Goal: Information Seeking & Learning: Find contact information

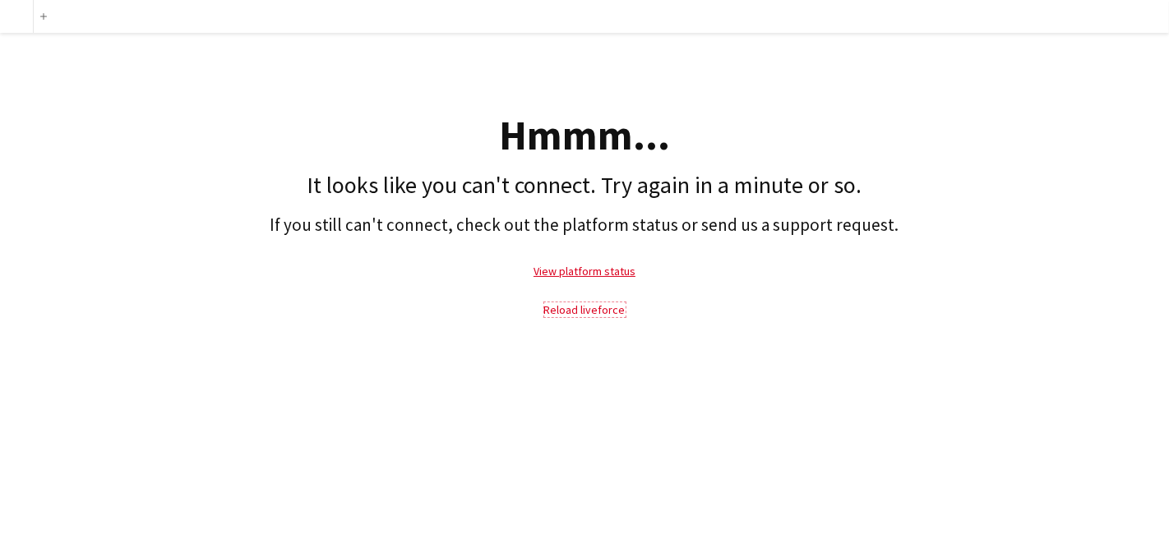
click at [593, 304] on link "Reload liveforce" at bounding box center [584, 309] width 81 height 15
click at [603, 266] on link "View platform status" at bounding box center [584, 271] width 102 height 15
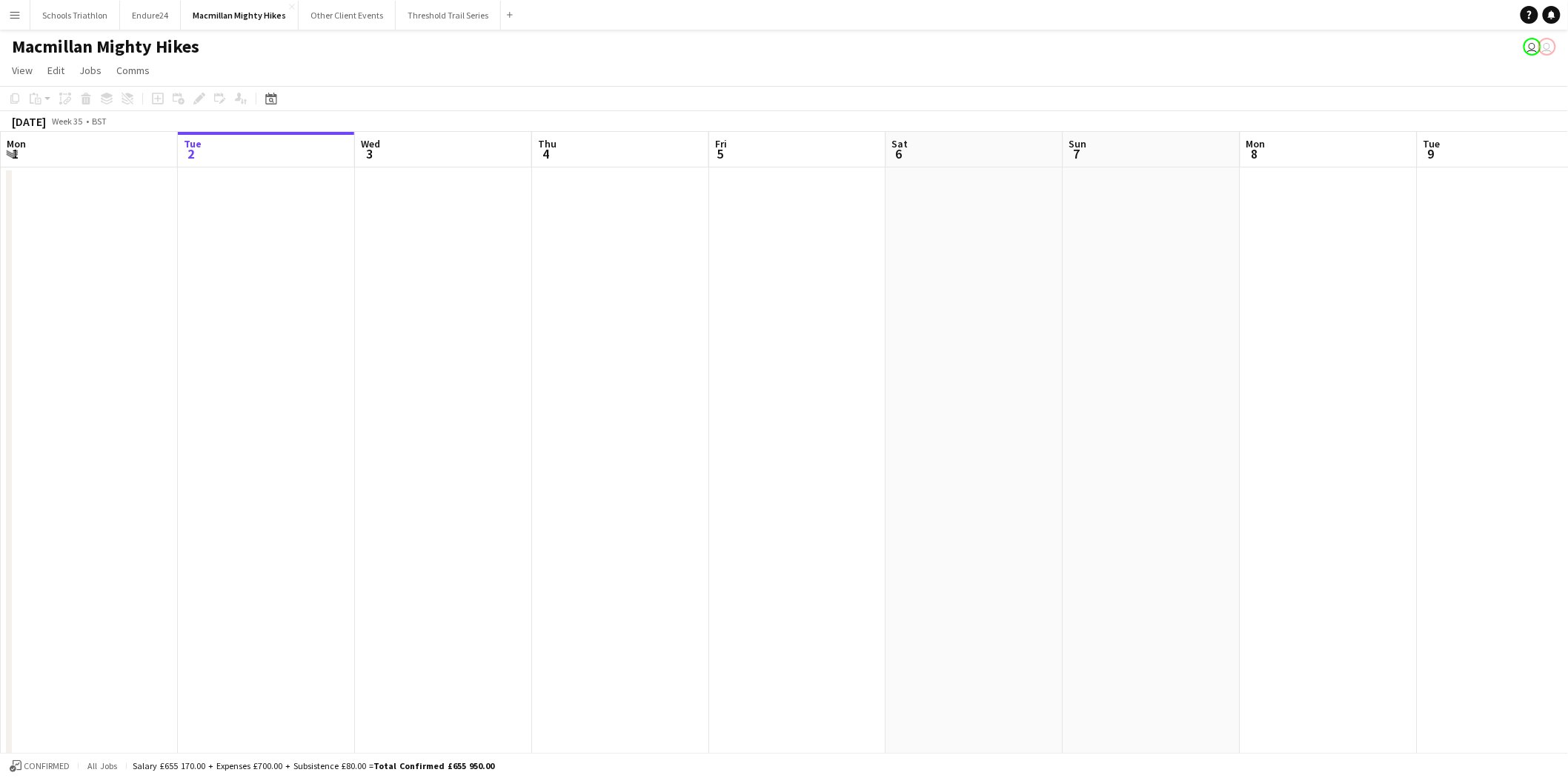
click at [14, 7] on button "Menu" at bounding box center [14, 14] width 30 height 30
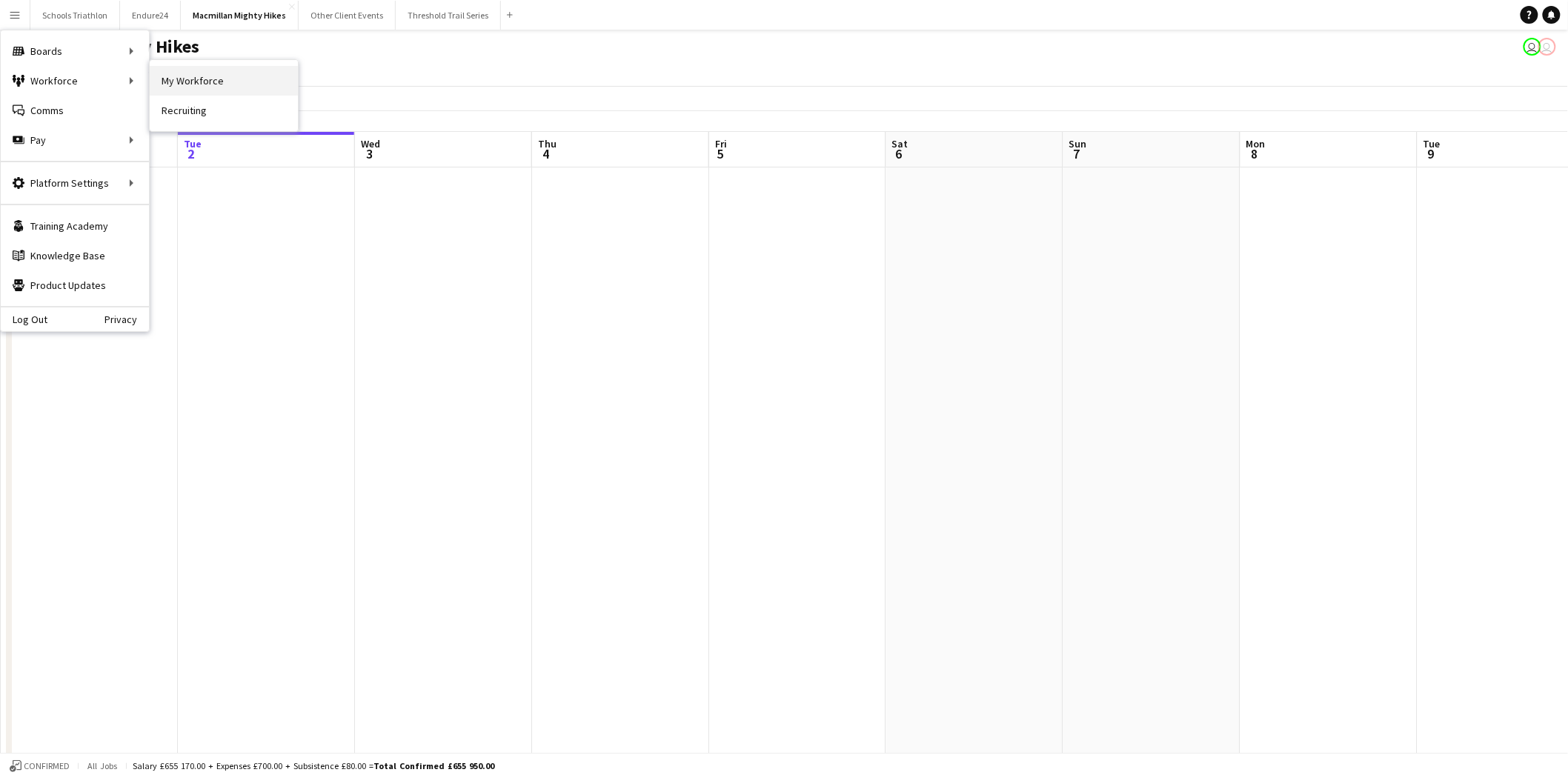
click at [196, 84] on link "My Workforce" at bounding box center [224, 80] width 148 height 30
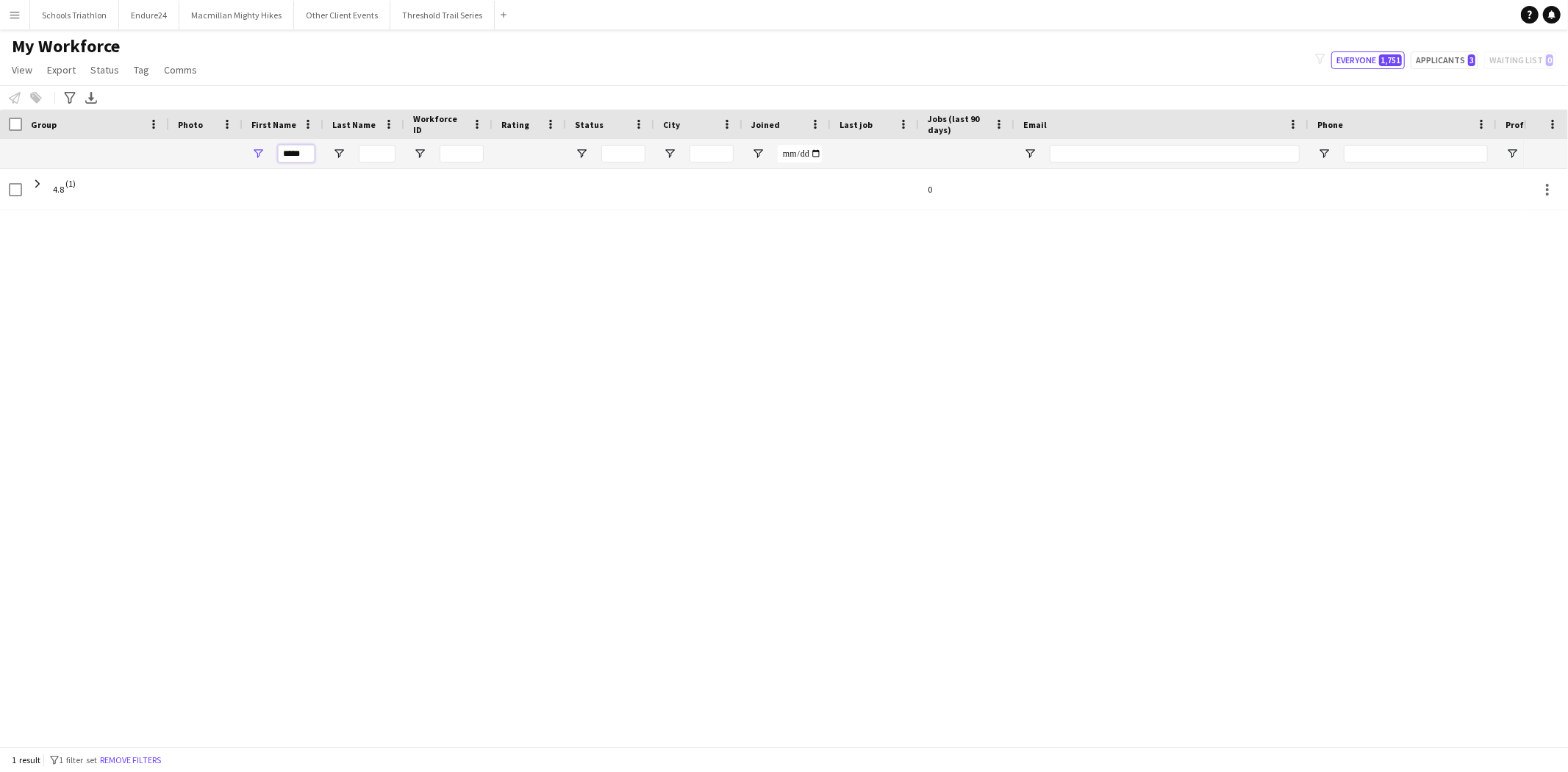
click at [294, 155] on input "*****" at bounding box center [296, 154] width 37 height 18
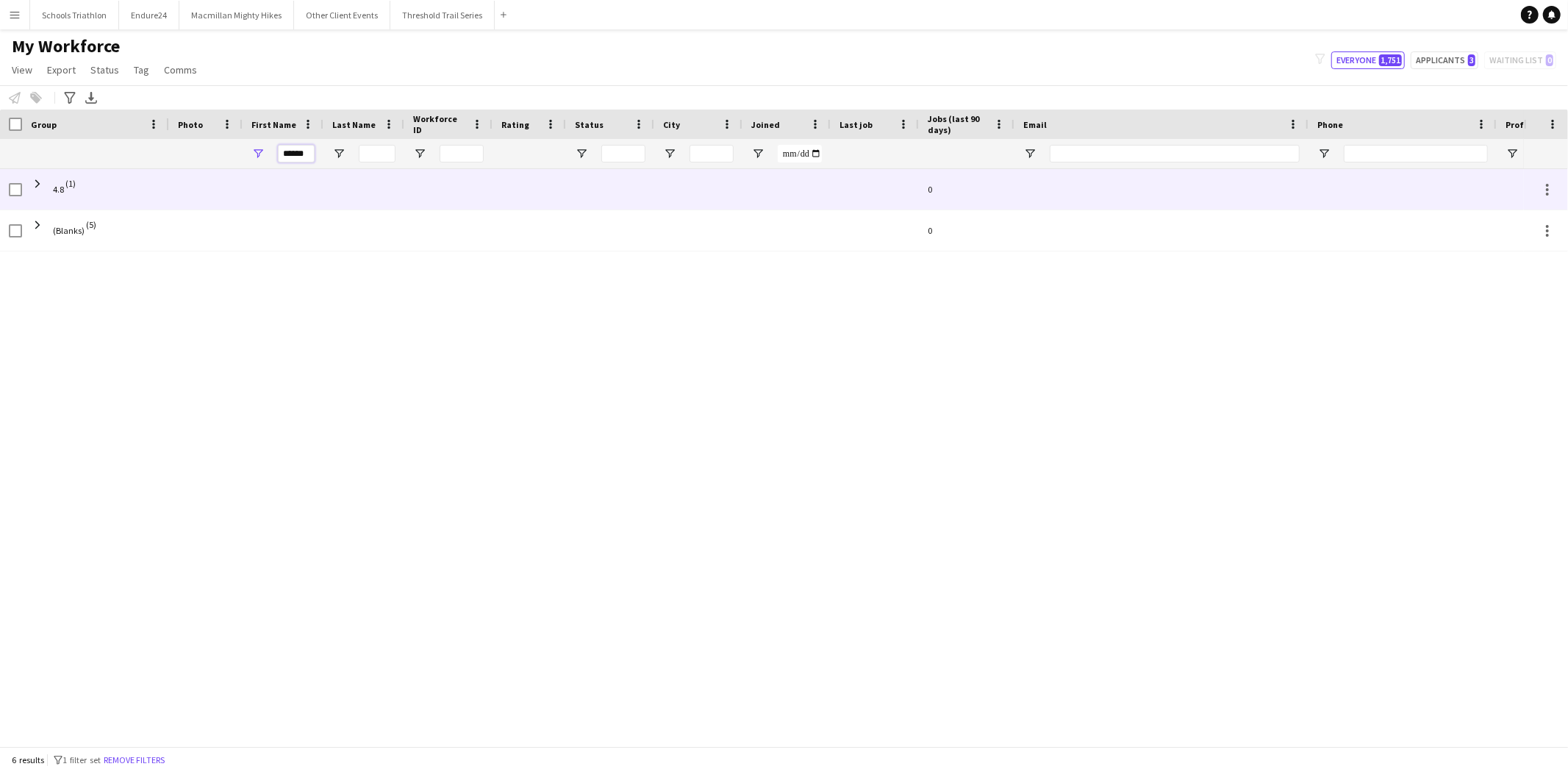
type input "******"
click at [199, 186] on div at bounding box center [206, 189] width 73 height 40
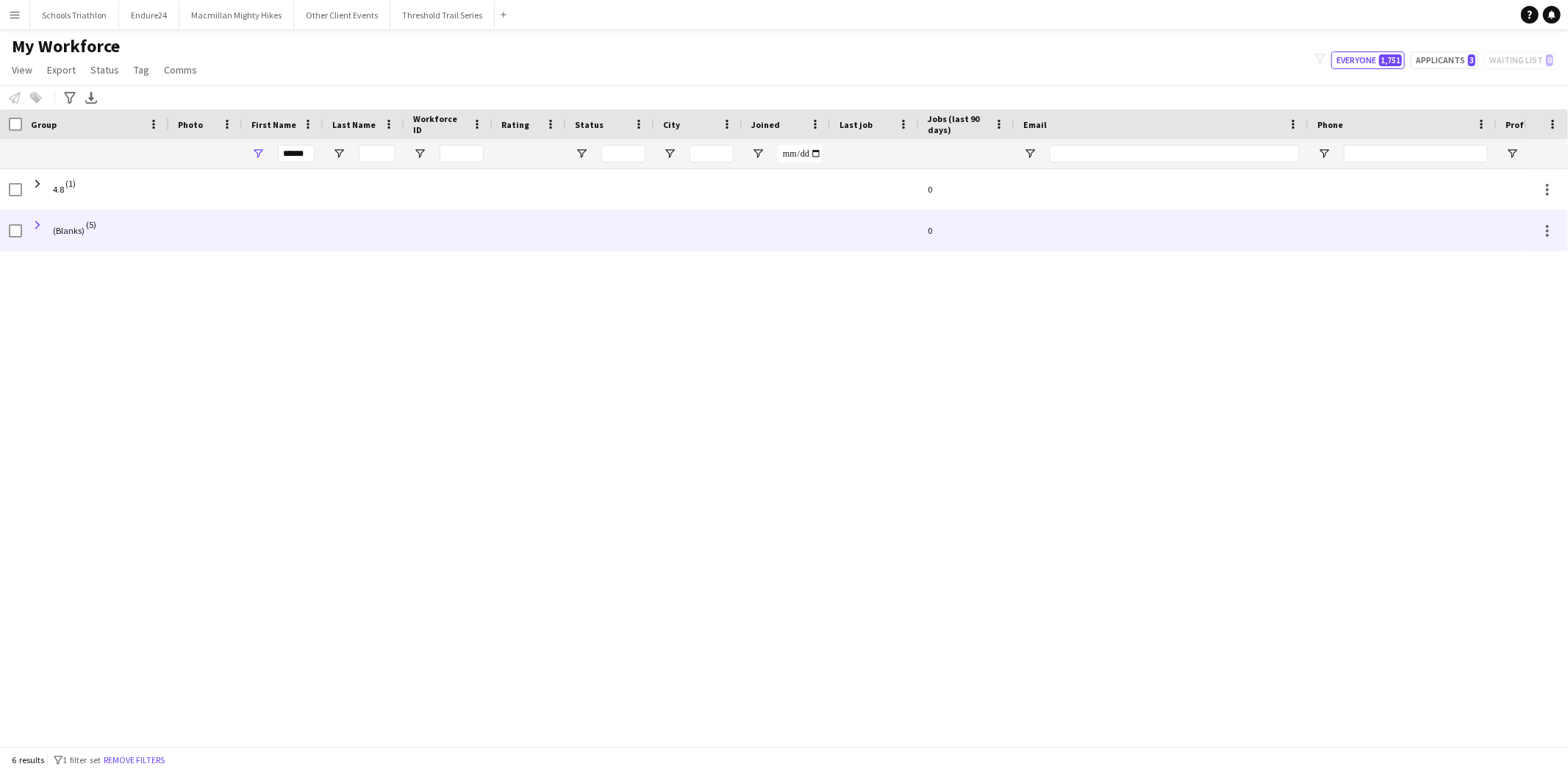
click at [31, 225] on span at bounding box center [38, 225] width 13 height 13
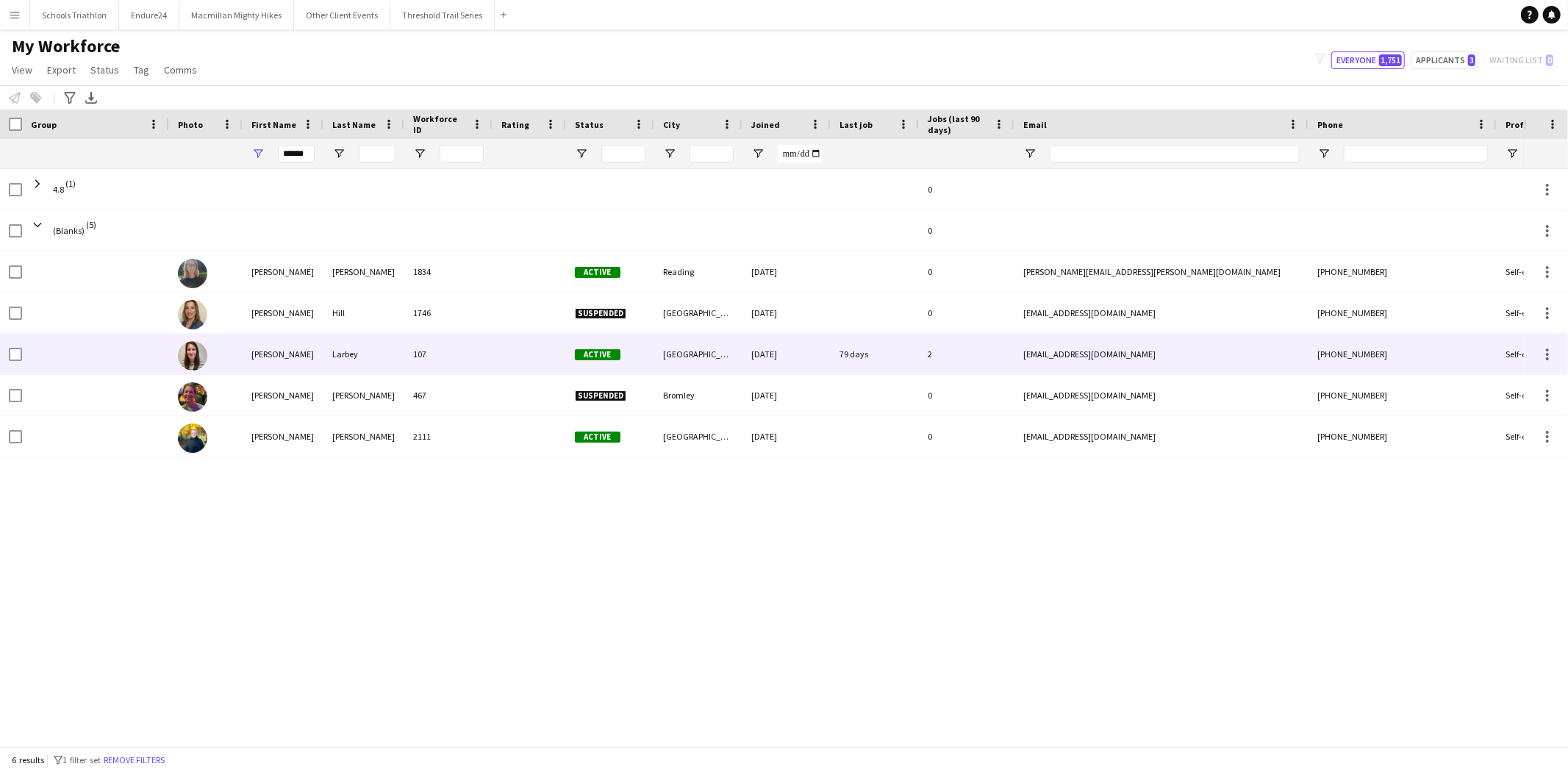
click at [418, 344] on div "107" at bounding box center [448, 353] width 89 height 40
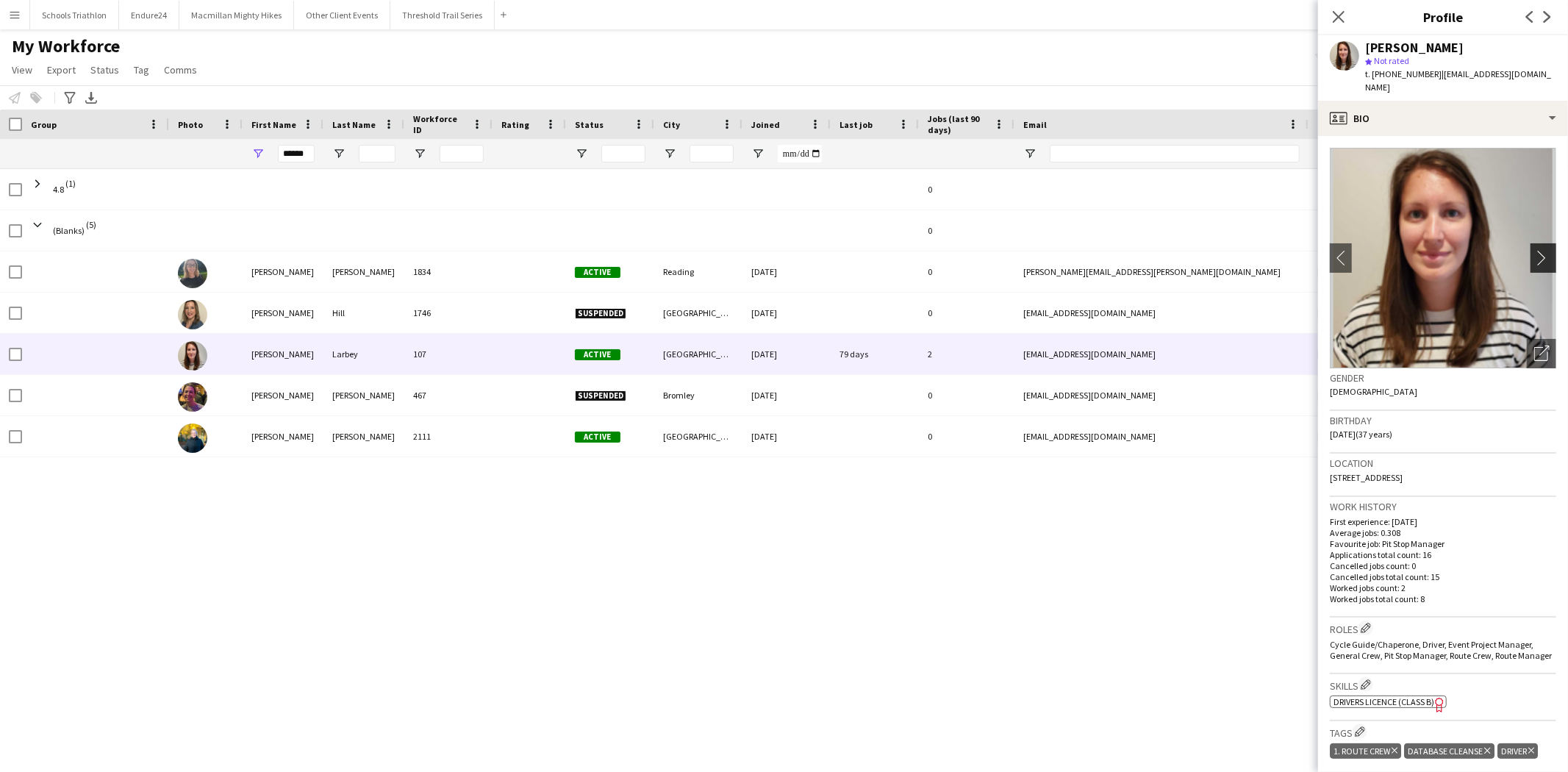
click at [1534, 250] on app-icon "chevron-right" at bounding box center [1545, 257] width 22 height 15
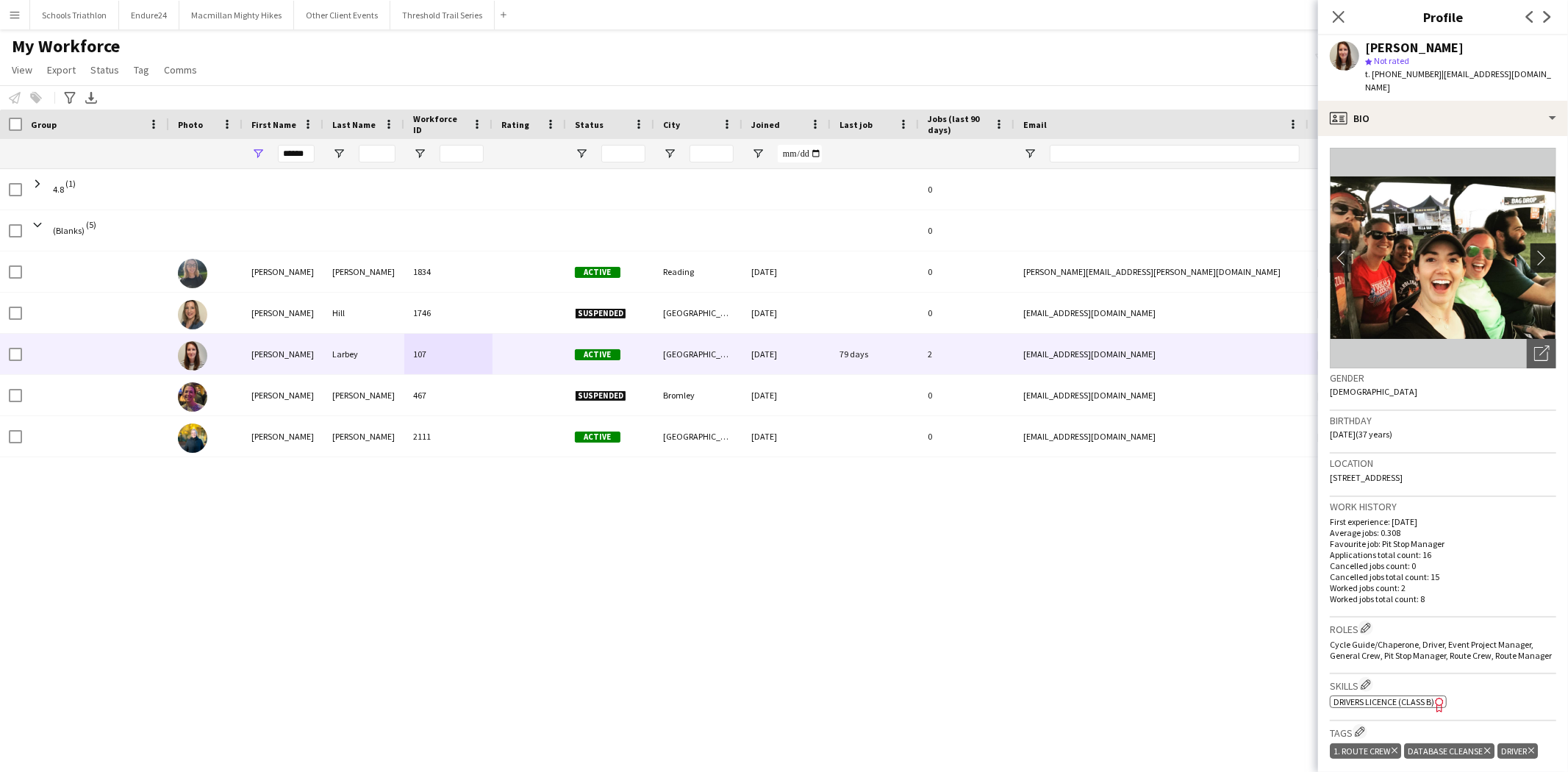
click at [1534, 250] on app-icon "chevron-right" at bounding box center [1545, 257] width 22 height 15
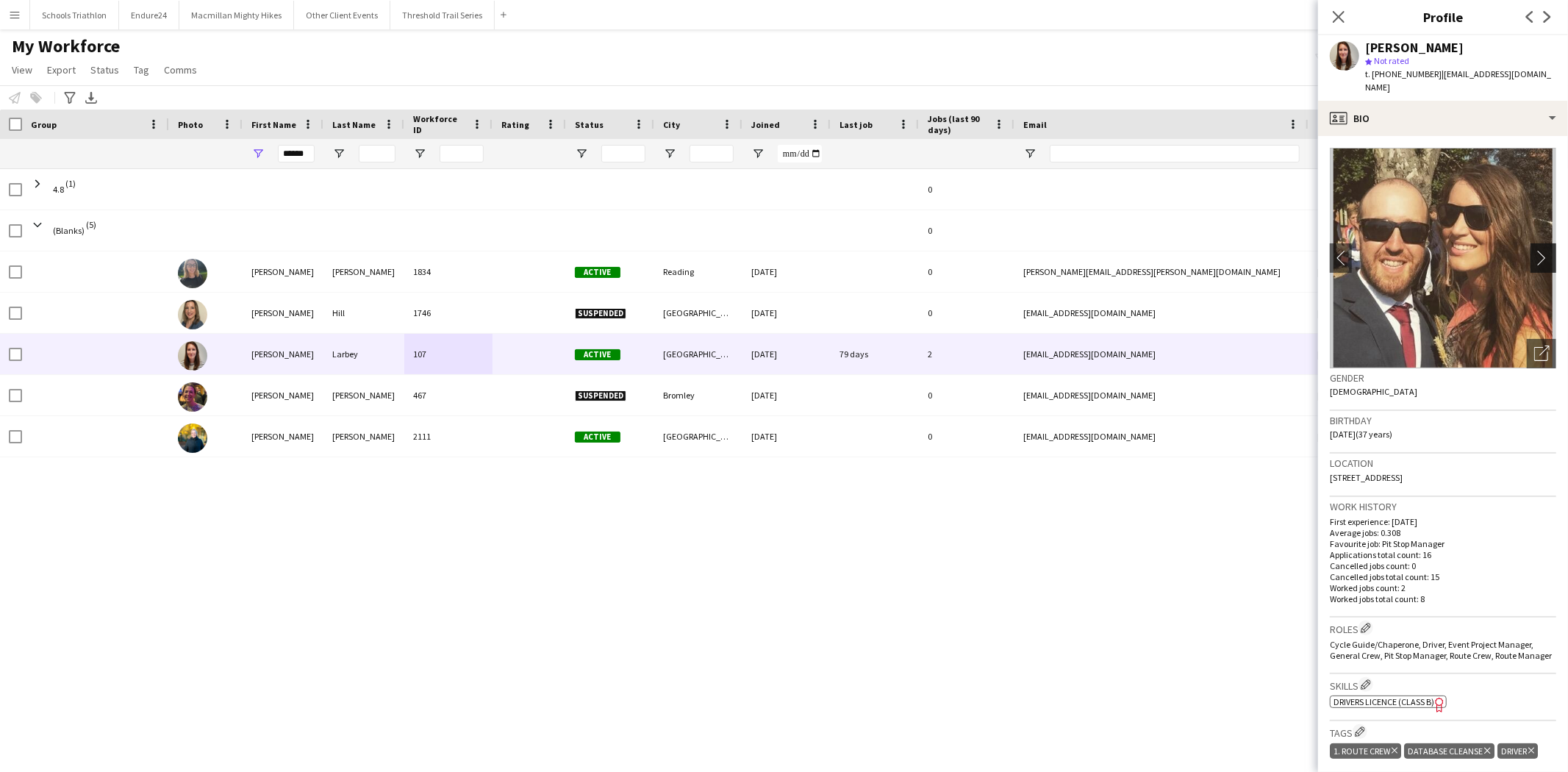
click at [1534, 250] on app-icon "chevron-right" at bounding box center [1545, 257] width 22 height 15
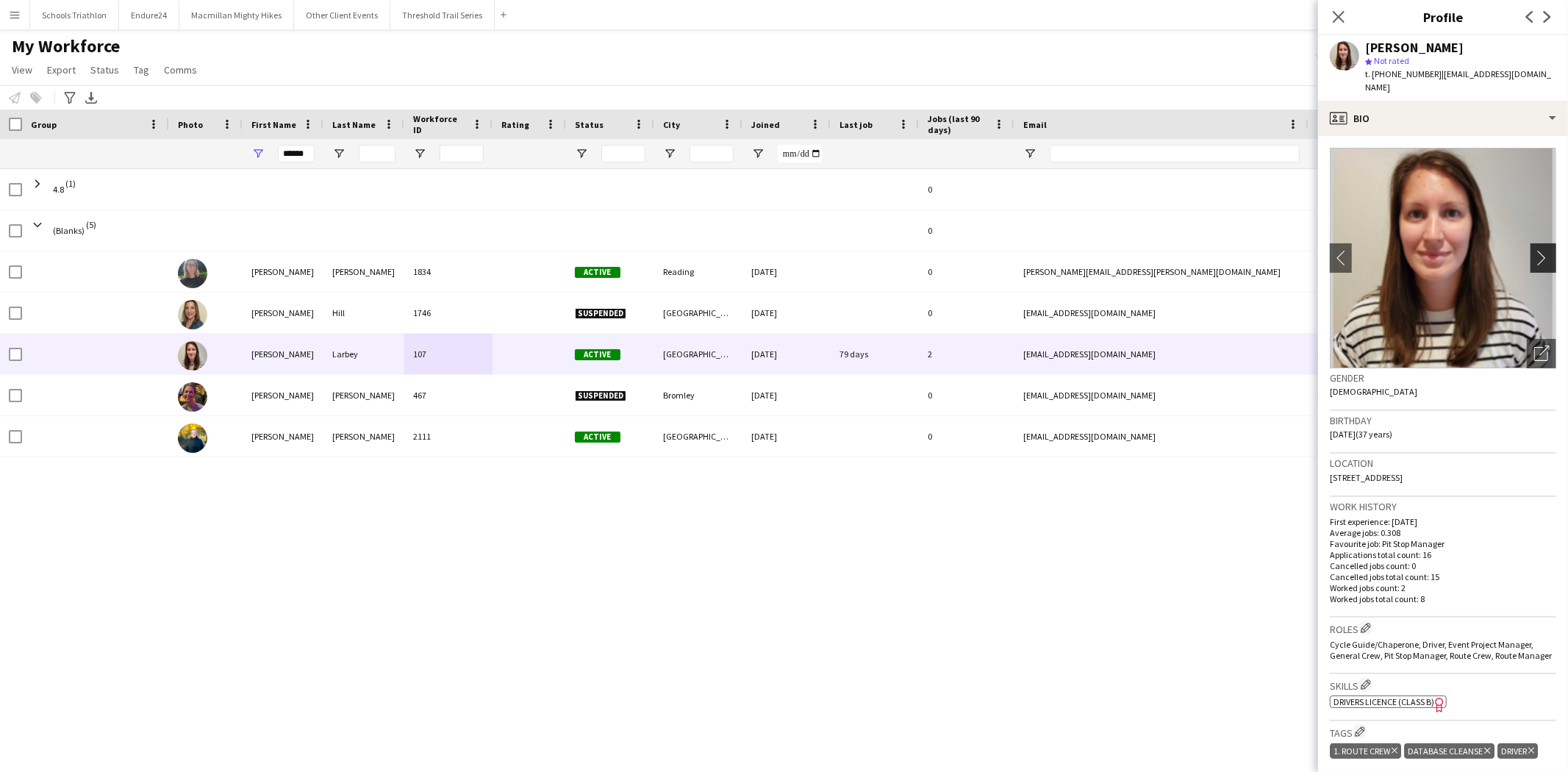
click at [1534, 250] on app-icon "chevron-right" at bounding box center [1545, 257] width 22 height 15
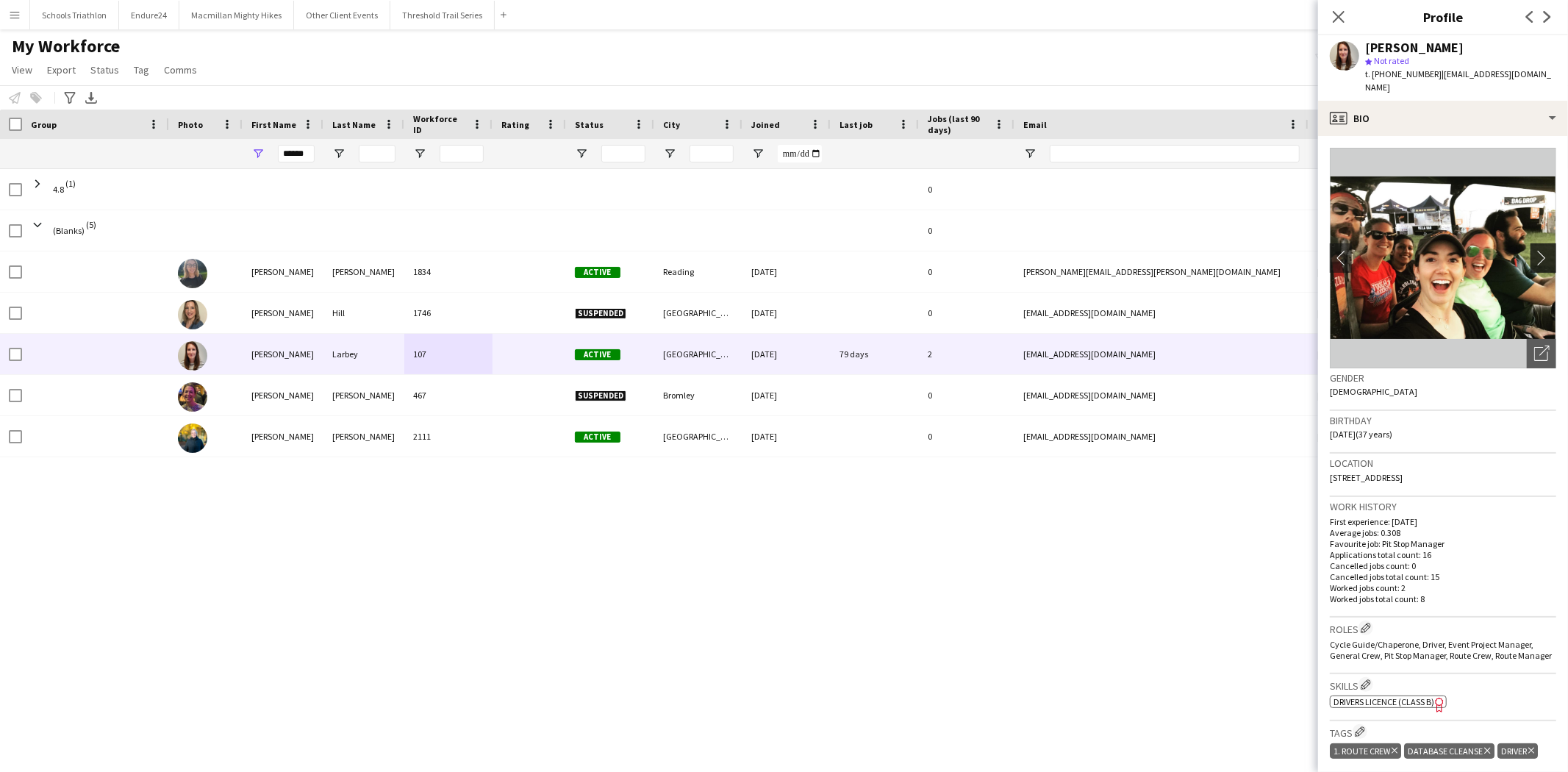
click at [1534, 250] on app-icon "chevron-right" at bounding box center [1545, 257] width 22 height 15
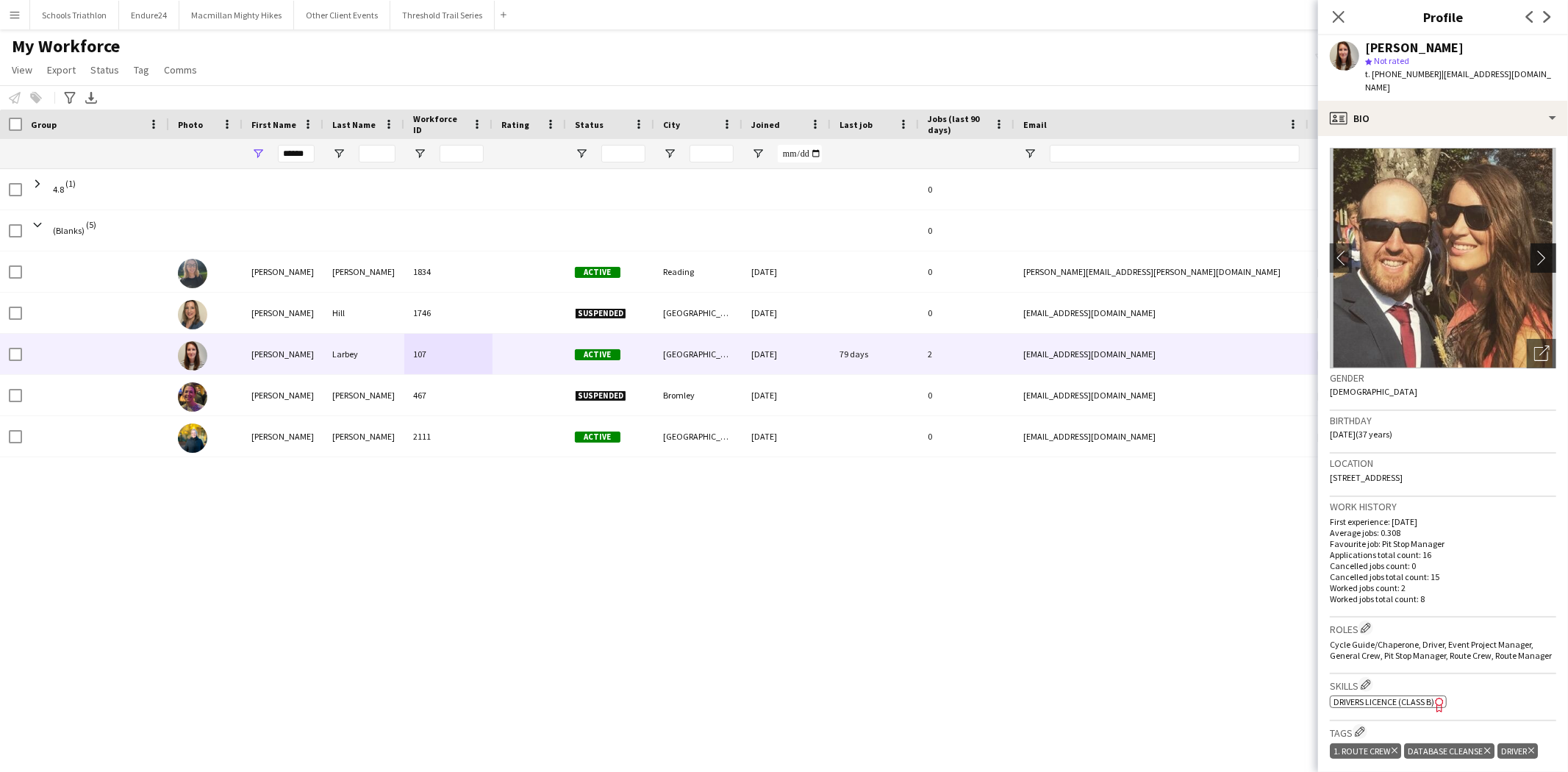
click at [1534, 250] on app-icon "chevron-right" at bounding box center [1545, 257] width 22 height 15
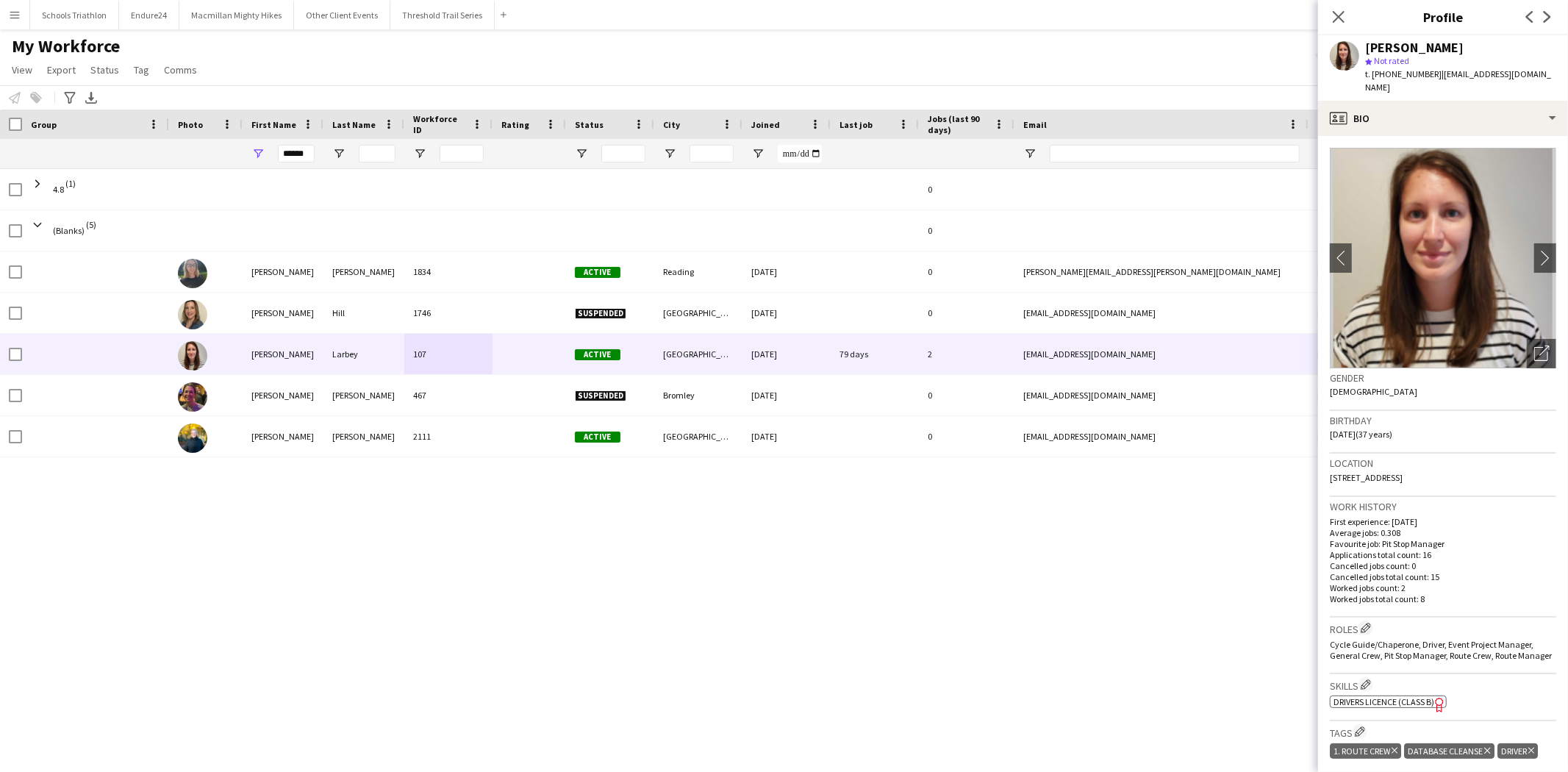
click at [1413, 78] on span "t. +447809219152" at bounding box center [1403, 73] width 76 height 11
click at [1414, 101] on div "profile Bio" at bounding box center [1443, 118] width 250 height 35
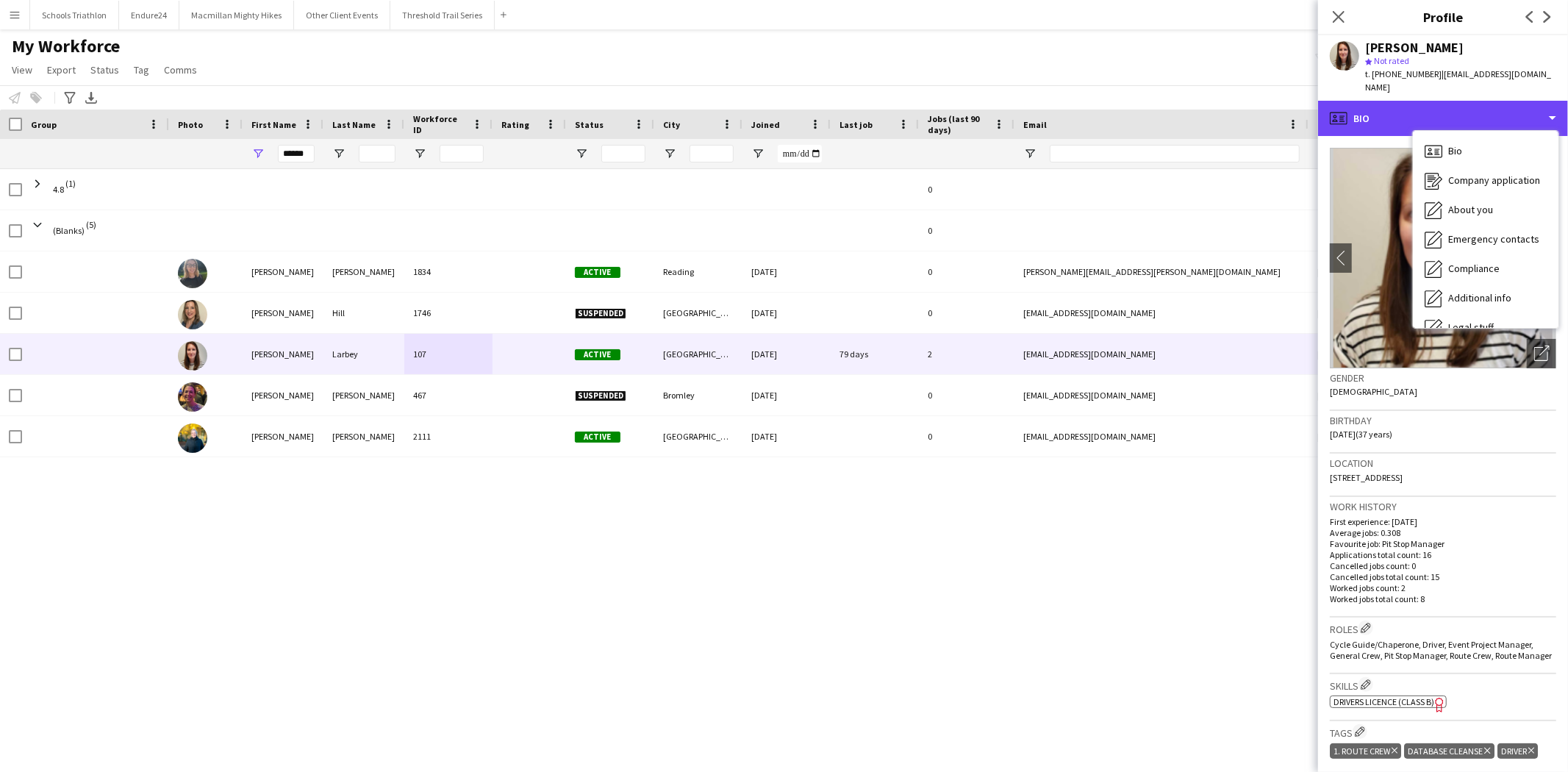
scroll to position [79, 0]
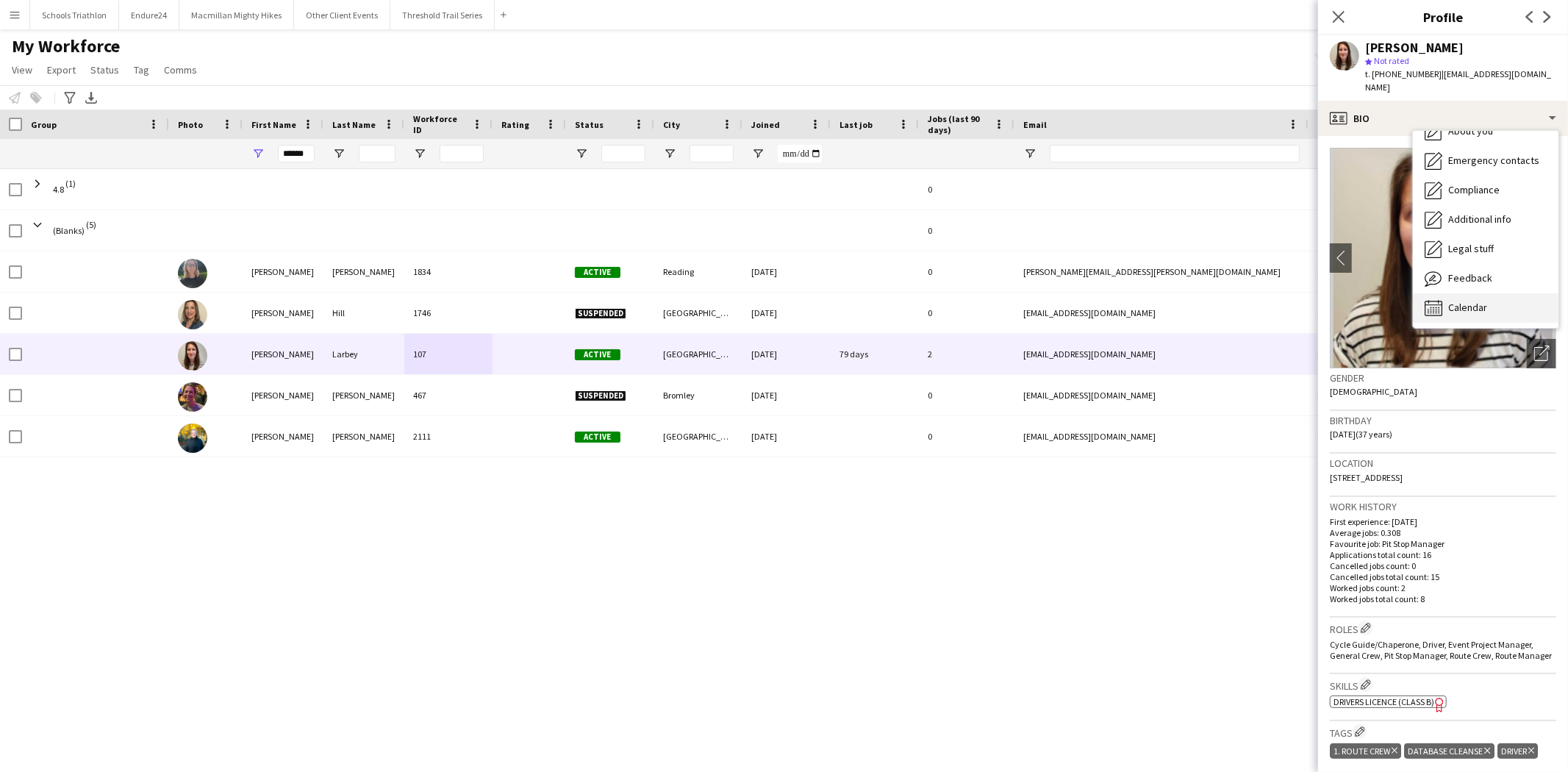
click at [1482, 301] on span "Calendar" at bounding box center [1468, 307] width 39 height 13
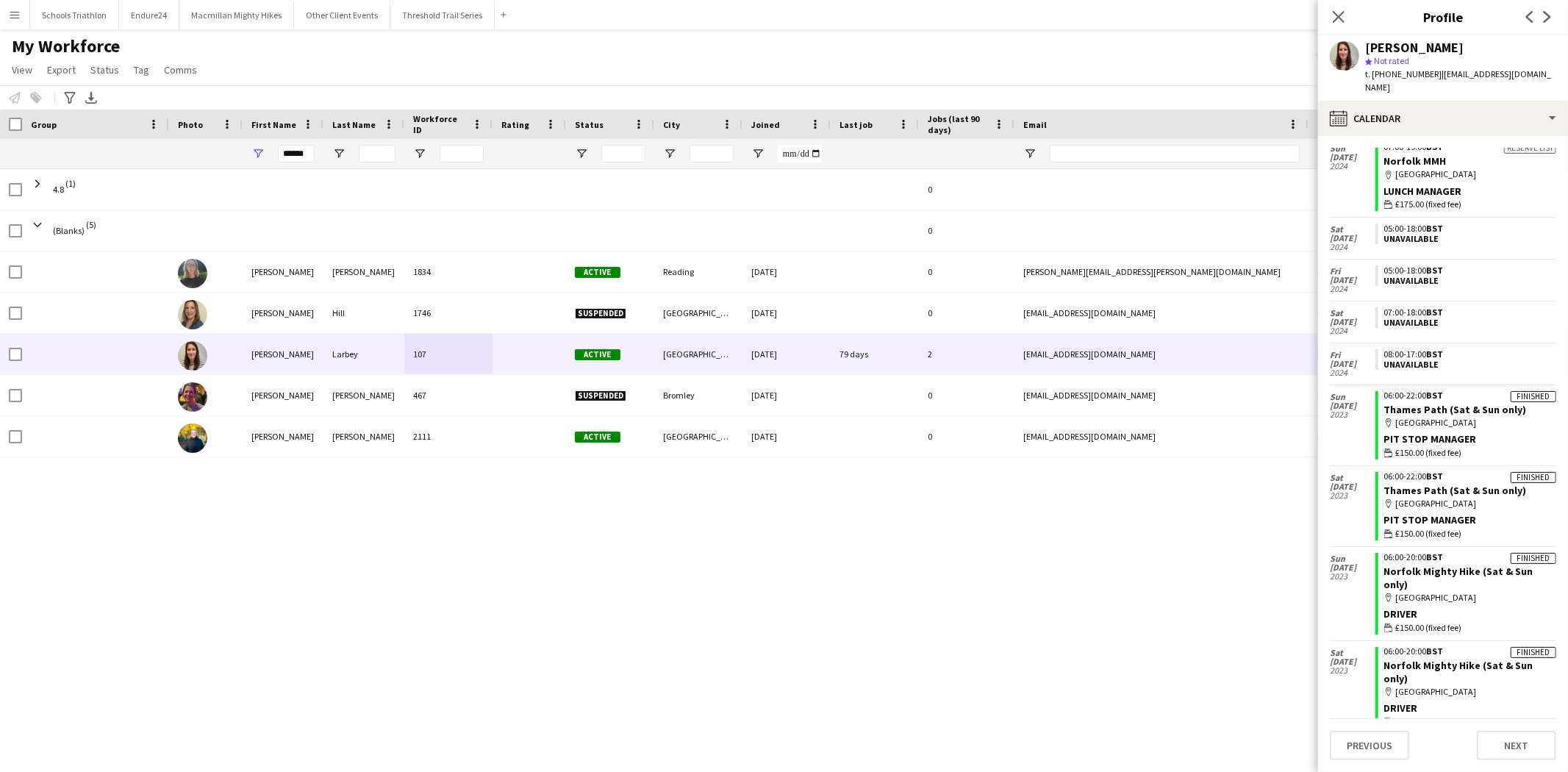
scroll to position [1137, 0]
click at [1343, 26] on div "Close pop-in" at bounding box center [1339, 17] width 41 height 34
click at [1340, 19] on icon at bounding box center [1338, 17] width 14 height 14
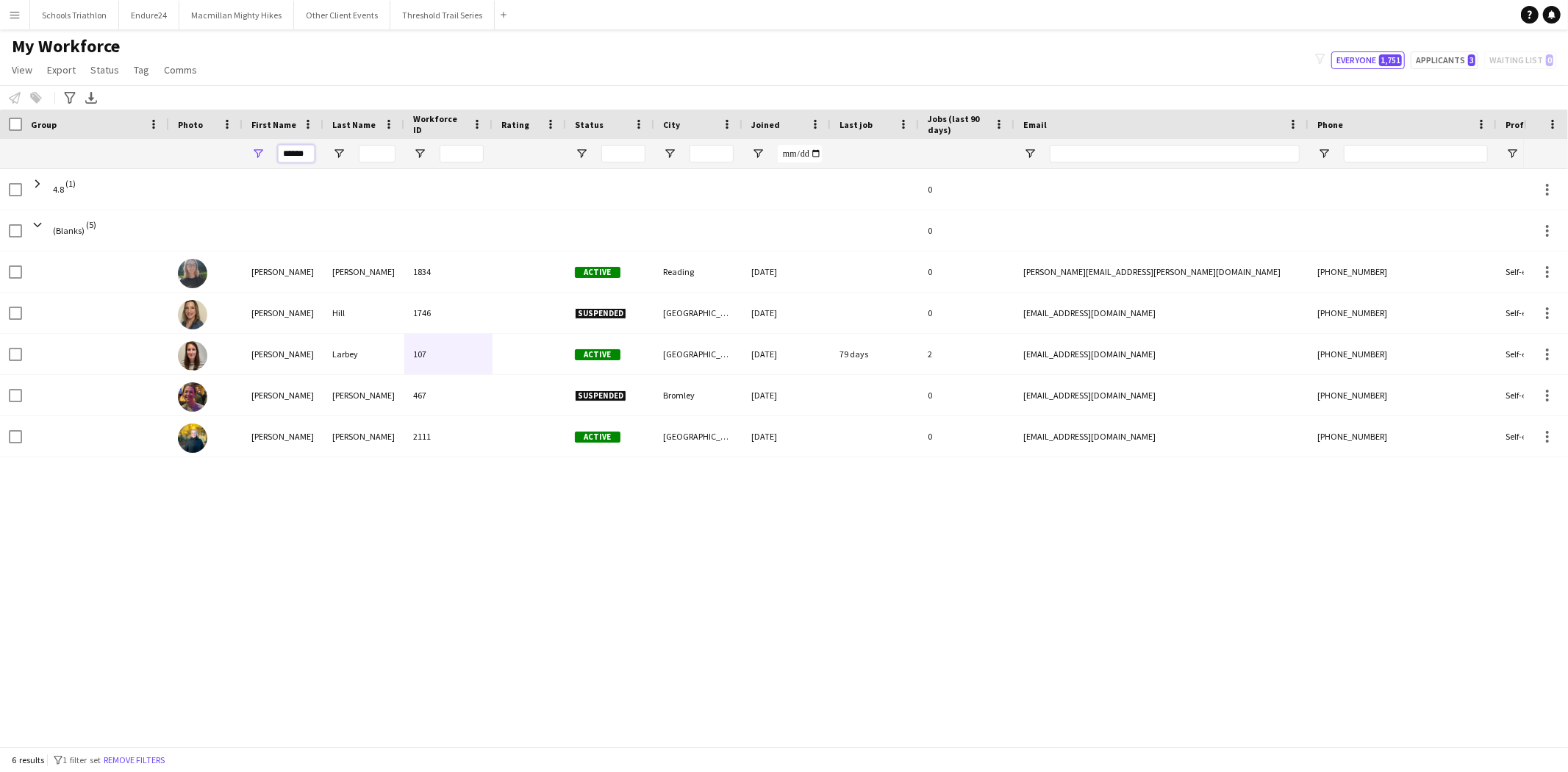
click at [298, 146] on input "******" at bounding box center [296, 154] width 37 height 18
click at [371, 157] on input "Last Name Filter Input" at bounding box center [377, 154] width 37 height 18
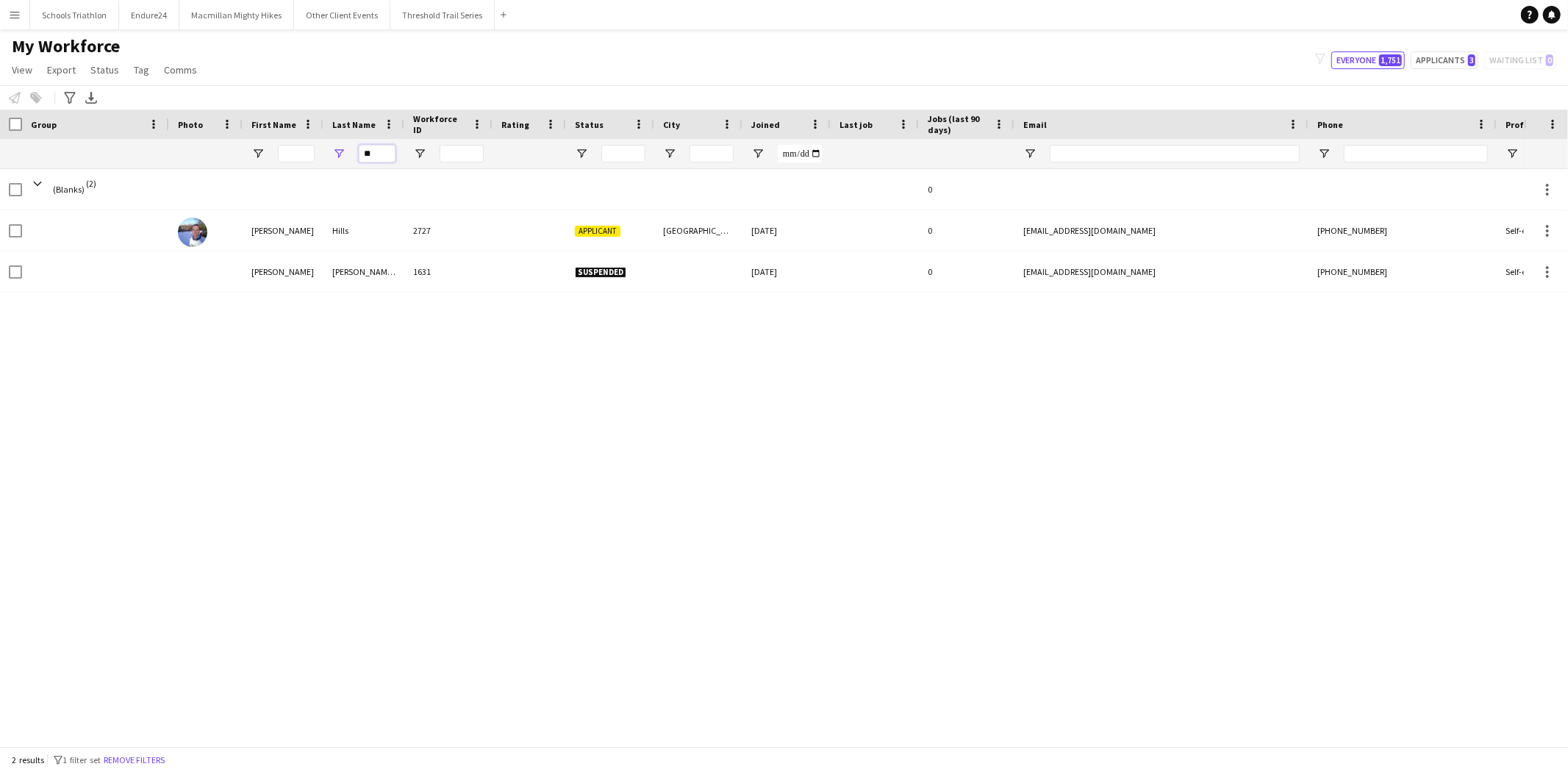
type input "*"
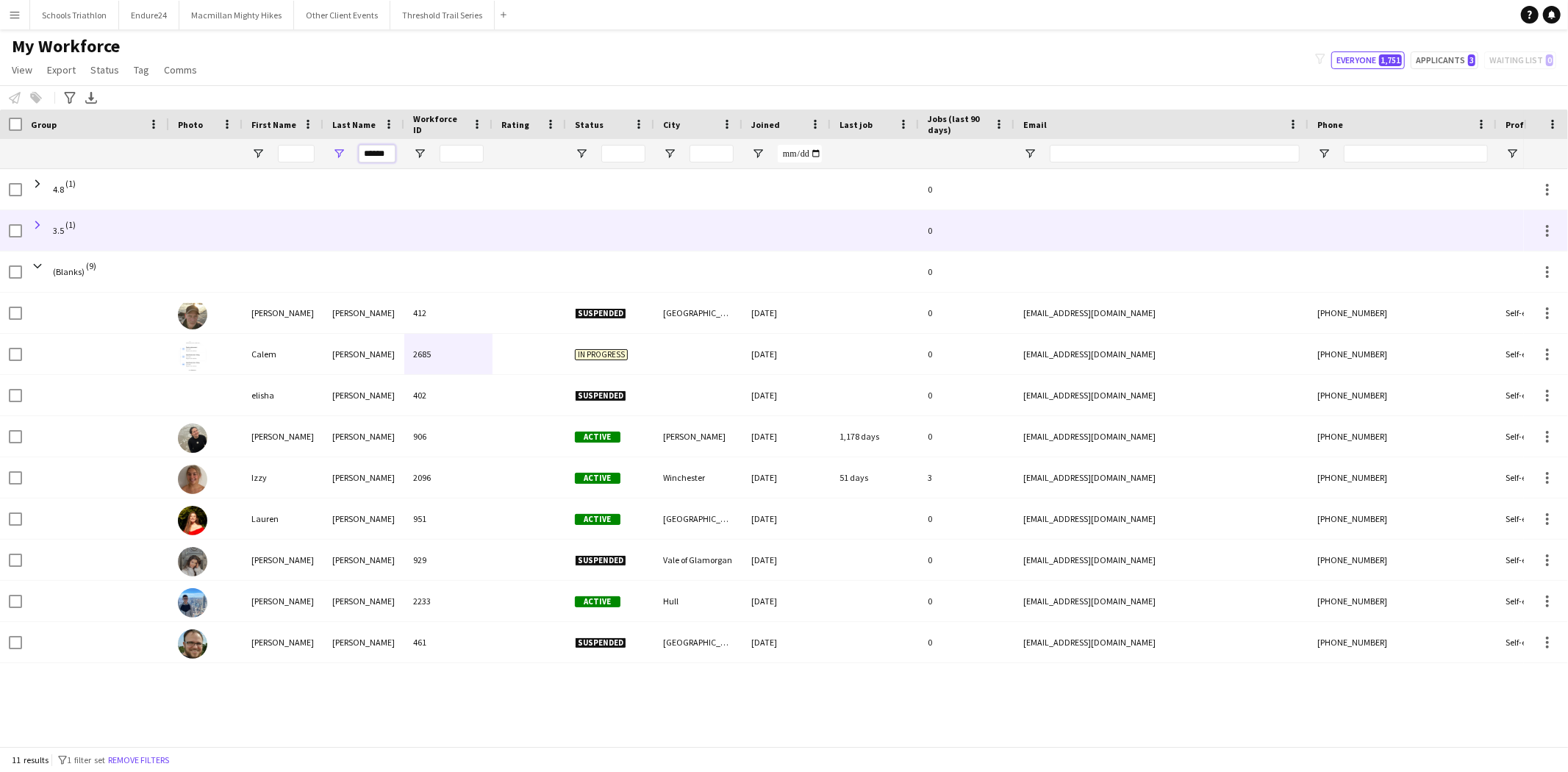
type input "******"
click at [40, 221] on span at bounding box center [38, 225] width 13 height 13
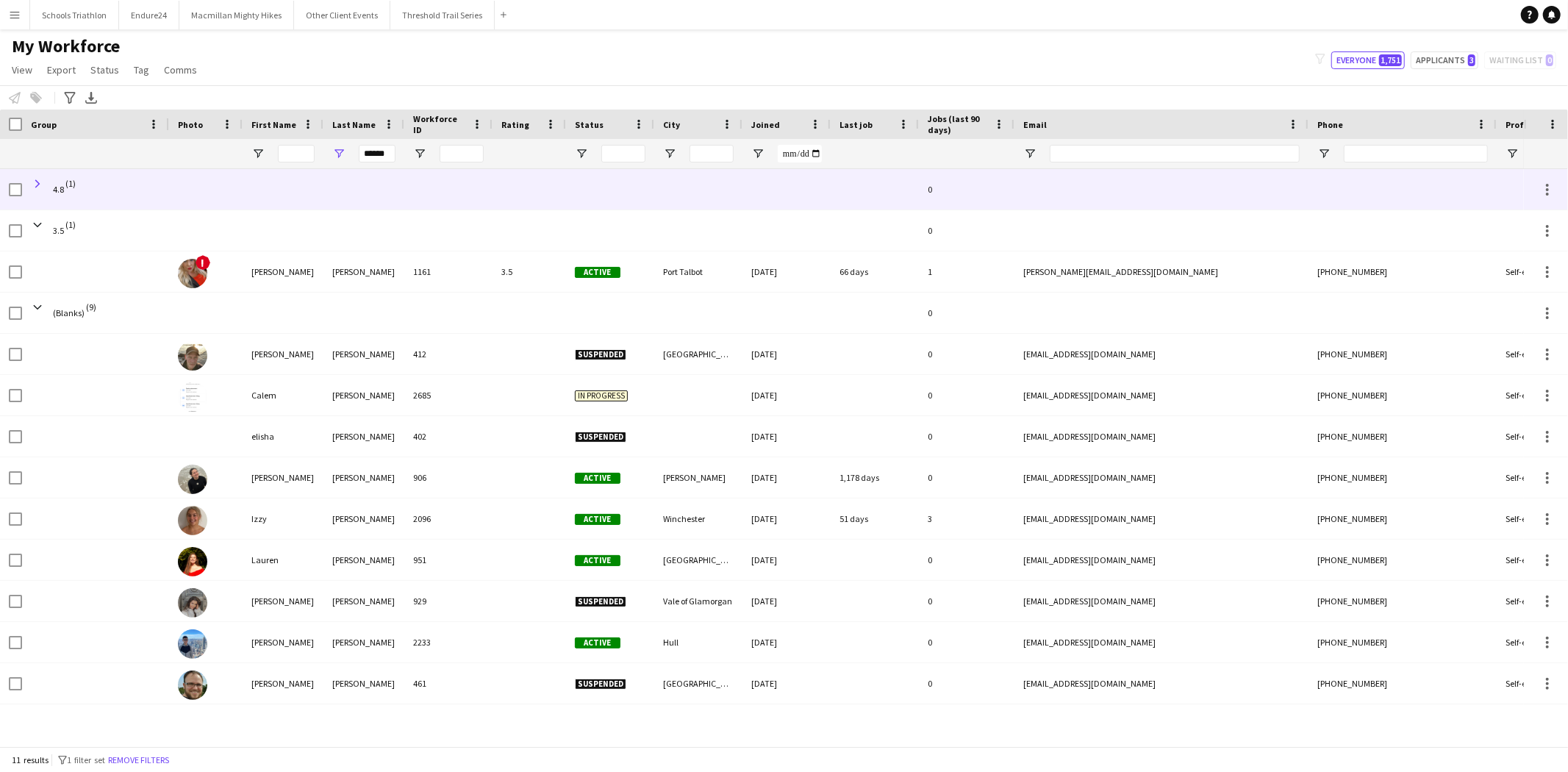
click at [38, 184] on span at bounding box center [38, 183] width 13 height 13
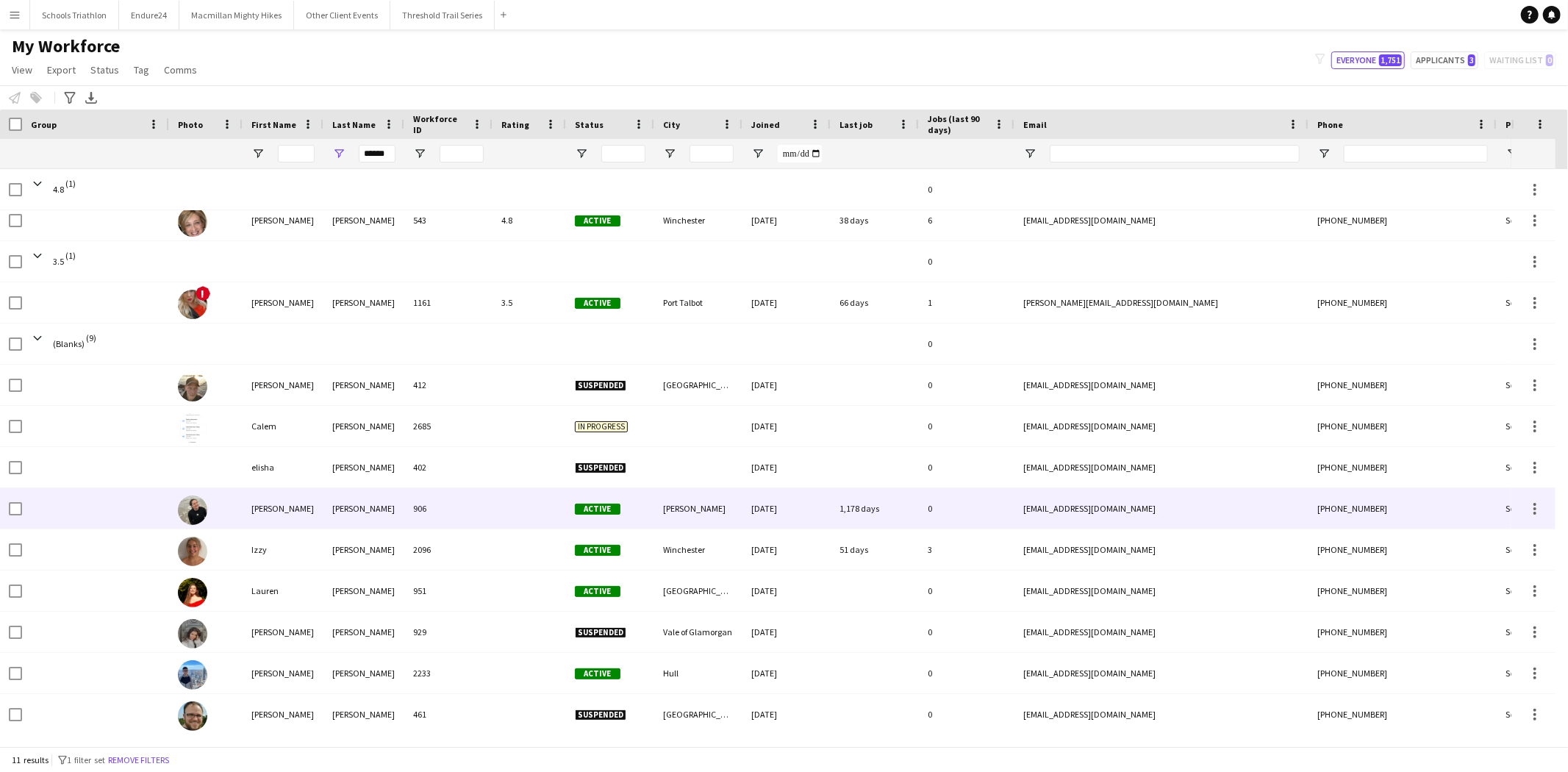
scroll to position [12, 0]
